Goal: Task Accomplishment & Management: Complete application form

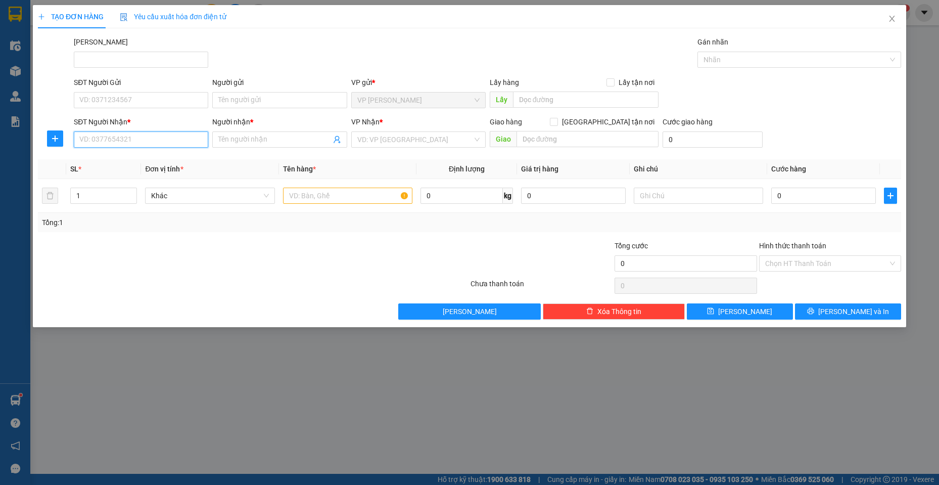
click at [120, 144] on input "SĐT Người Nhận *" at bounding box center [141, 139] width 134 height 16
click at [123, 158] on div "0937636292 - [GEOGRAPHIC_DATA]" at bounding box center [141, 159] width 122 height 11
type input "0937636292"
type input "huy"
type input "20.000"
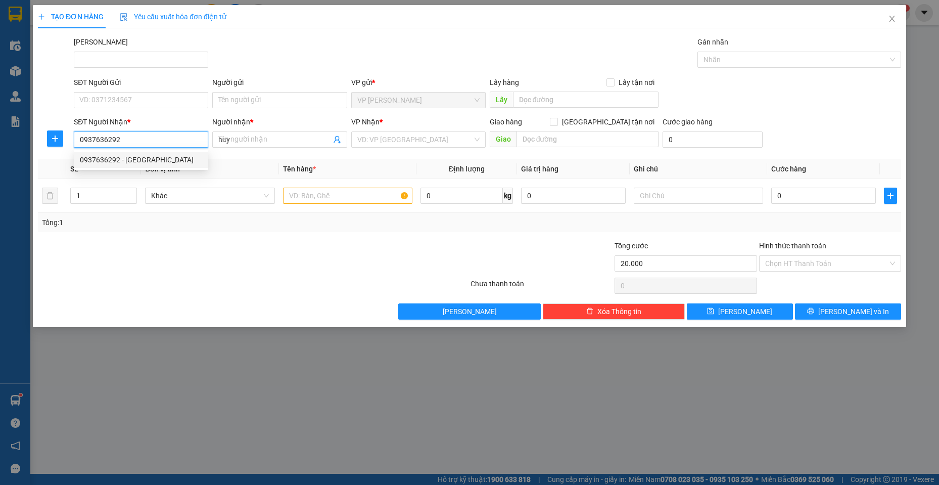
type input "20.000"
type input "0937636292"
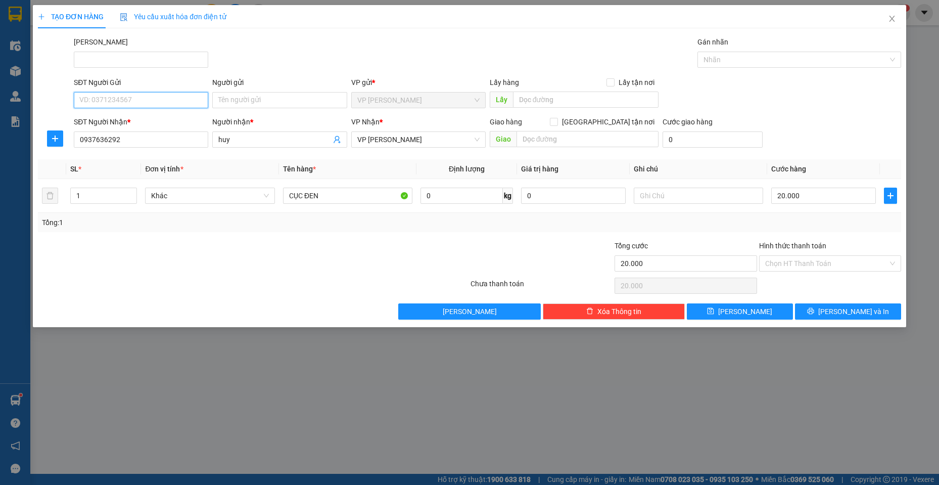
click at [146, 94] on input "SĐT Người Gửi" at bounding box center [141, 100] width 134 height 16
click at [141, 117] on div "0585406566 - ngọc" at bounding box center [141, 120] width 122 height 11
type input "0585406566"
type input "ngọc"
click at [364, 199] on input "CỤC ĐEN" at bounding box center [348, 196] width 130 height 16
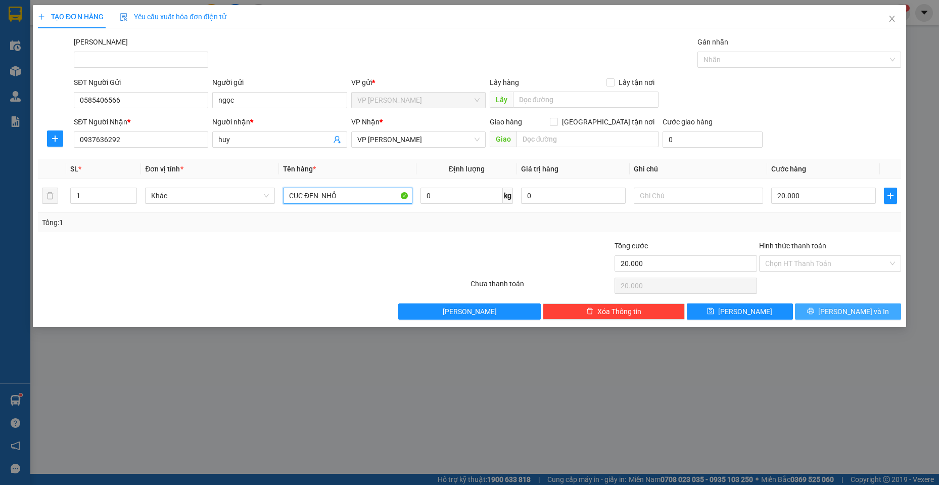
type input "CỤC ĐEN NHỎ"
click at [835, 318] on button "[PERSON_NAME] và In" at bounding box center [848, 311] width 106 height 16
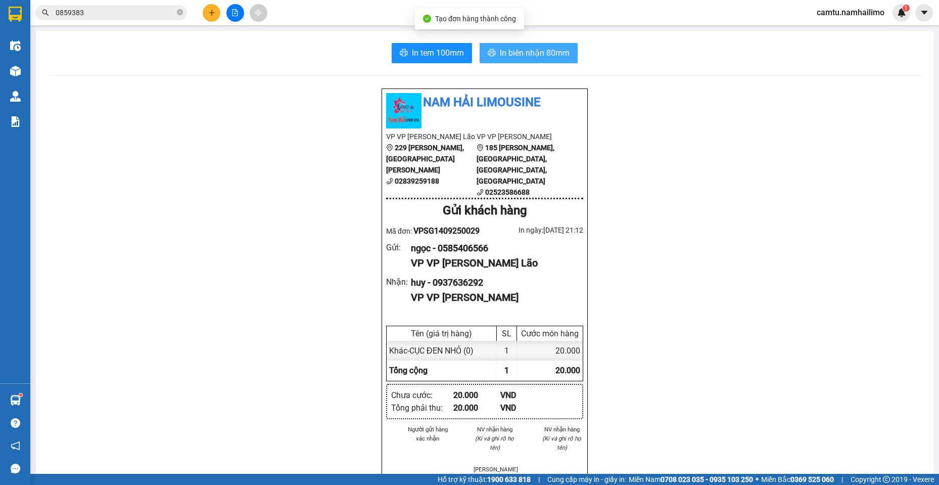
click at [536, 55] on span "In biên nhận 80mm" at bounding box center [535, 53] width 70 height 13
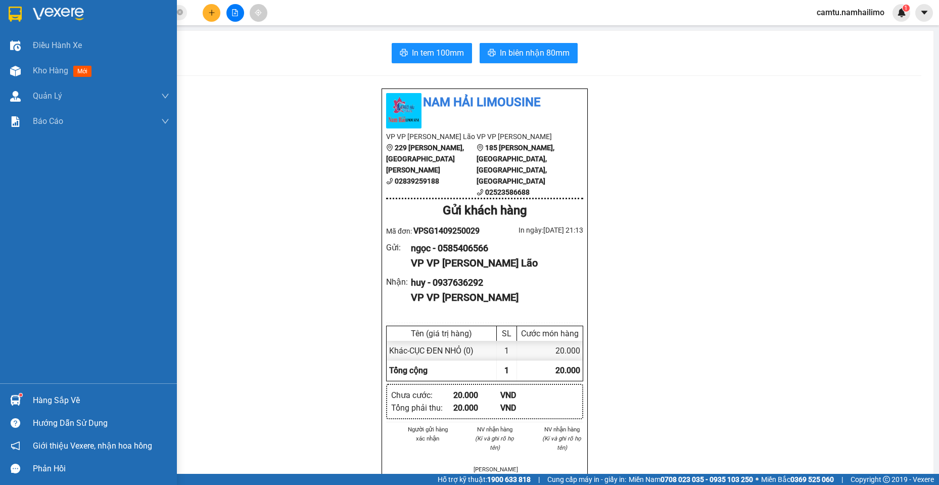
click at [155, 408] on div "Hàng sắp về" at bounding box center [88, 400] width 177 height 23
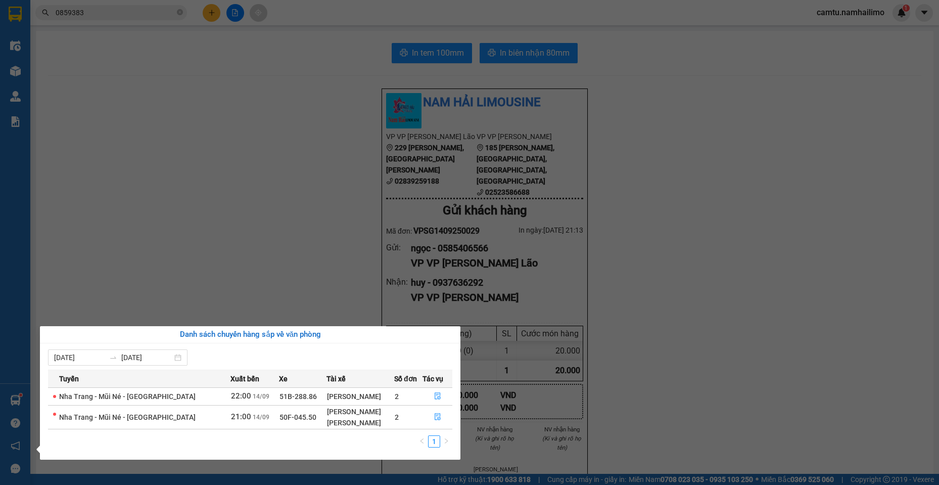
click at [186, 275] on section "Kết quả tìm kiếm ( 12 ) Bộ lọc Mã ĐH Trạng thái Món hàng Tổng cước Chưa cước Ng…" at bounding box center [469, 242] width 939 height 485
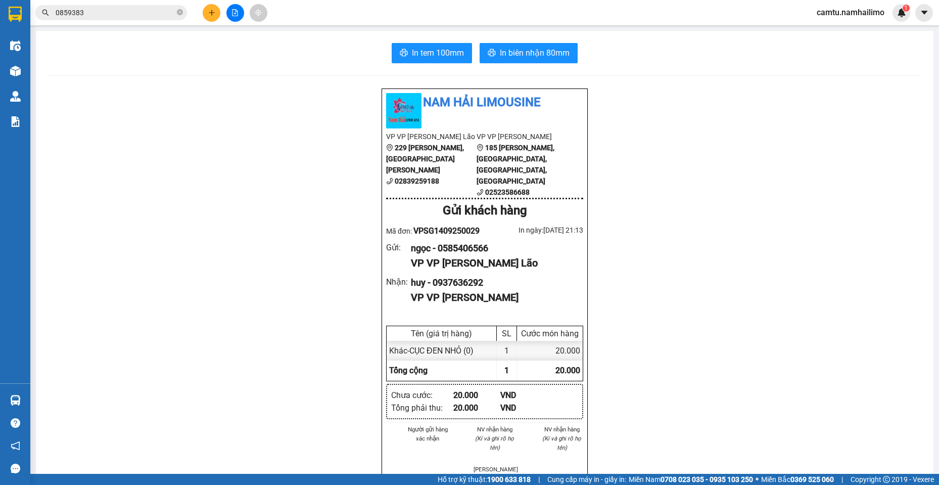
click at [98, 13] on input "0859383" at bounding box center [115, 12] width 119 height 11
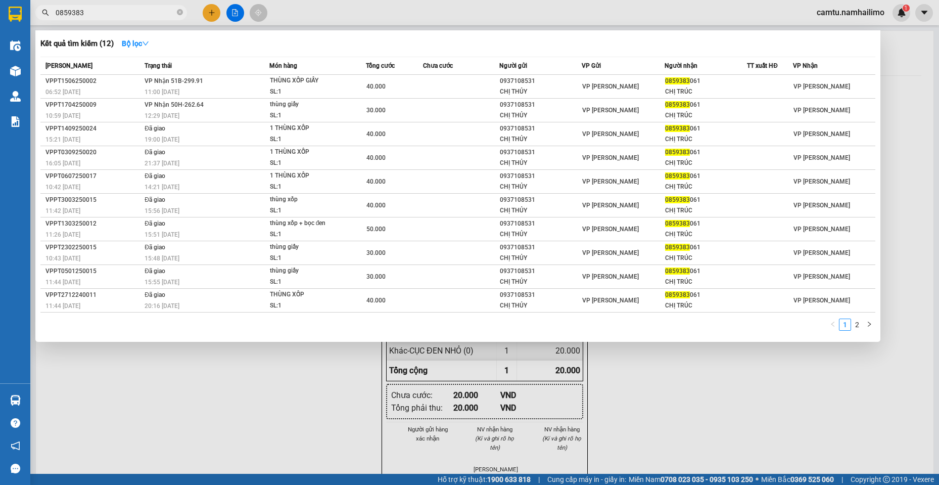
drag, startPoint x: 98, startPoint y: 13, endPoint x: 40, endPoint y: 9, distance: 57.3
click at [40, 9] on span "0859383" at bounding box center [111, 12] width 152 height 15
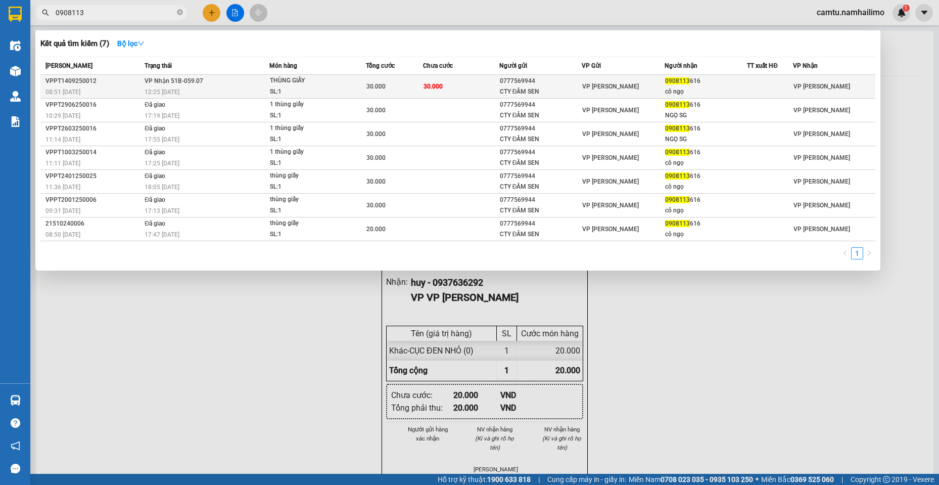
type input "0908113"
click at [314, 85] on div "THÙNG GIẤY" at bounding box center [308, 80] width 76 height 11
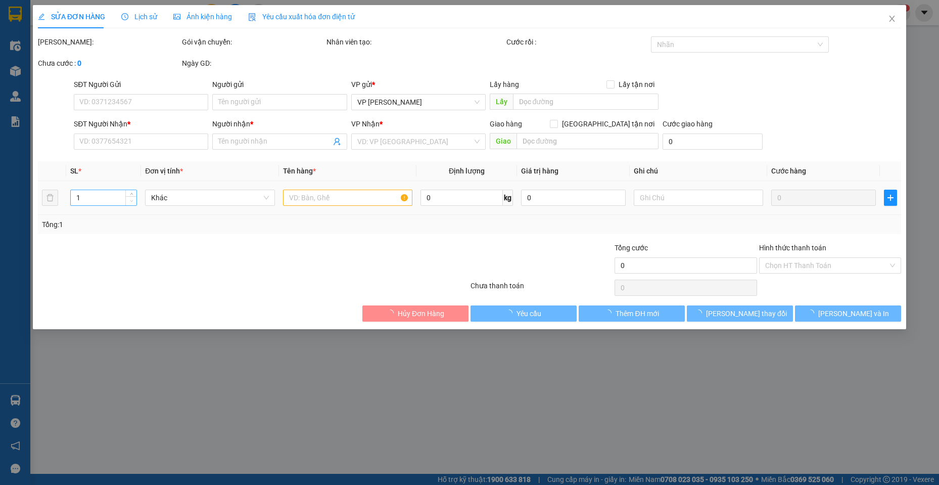
type input "0777569944"
type input "CTY ĐẦM SEN"
type input "0908113616"
type input "cô ngọ"
type input "30.000"
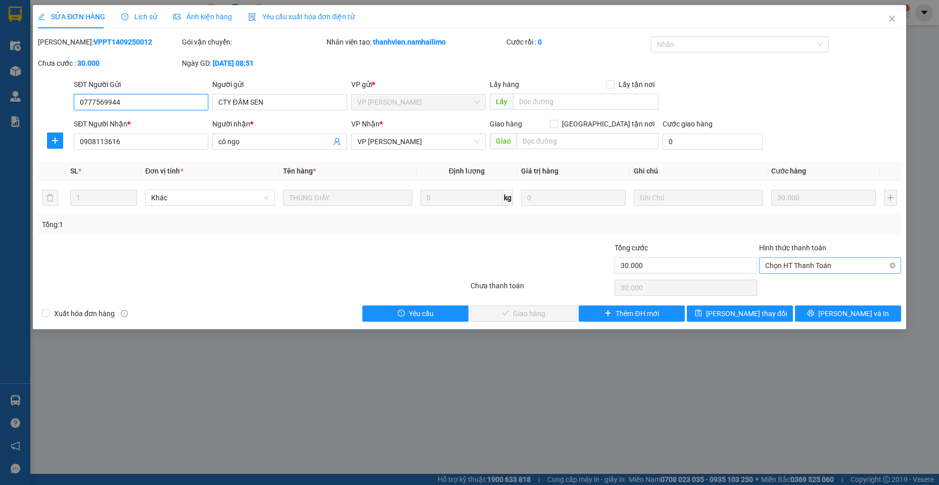
click at [784, 261] on span "Chọn HT Thanh Toán" at bounding box center [830, 265] width 130 height 15
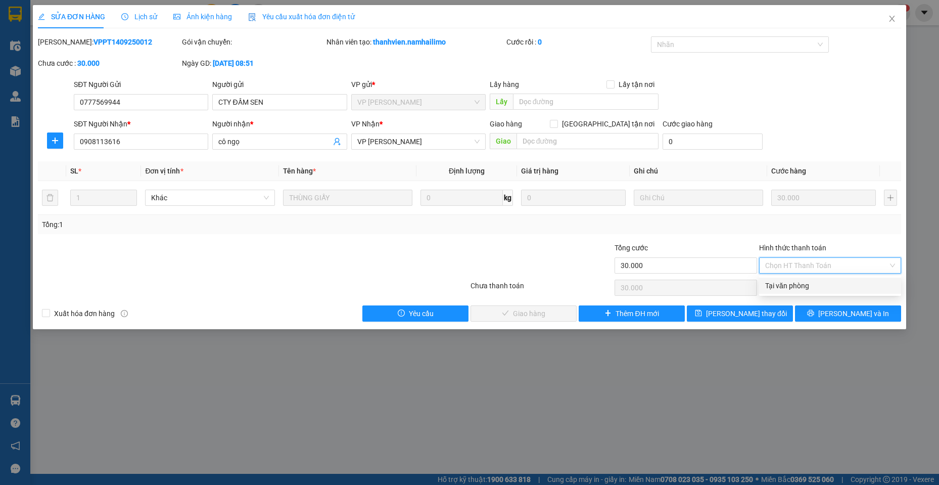
click at [778, 283] on div "Tại văn phòng" at bounding box center [830, 285] width 130 height 11
type input "0"
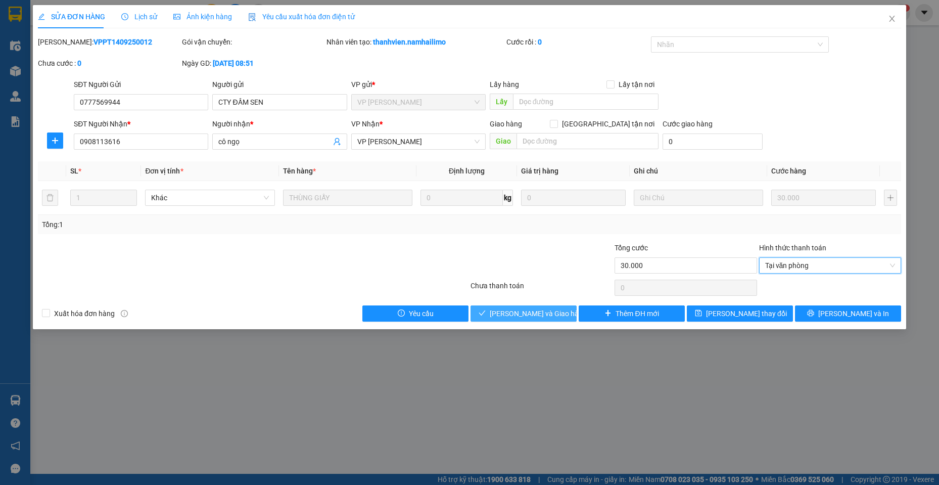
click at [534, 313] on span "[PERSON_NAME] và Giao hàng" at bounding box center [538, 313] width 97 height 11
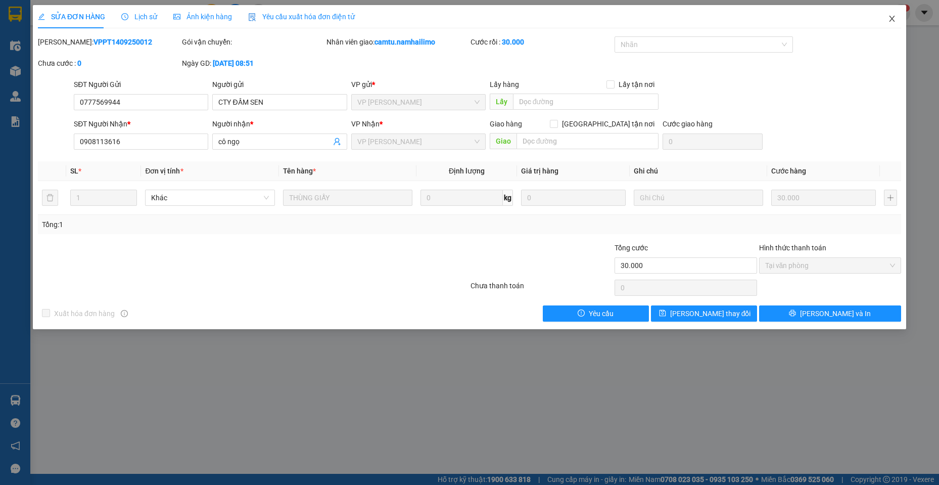
click at [889, 14] on span "Close" at bounding box center [892, 19] width 28 height 28
